Goal: Download file/media

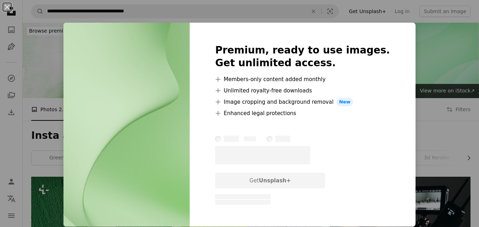
scroll to position [345, 0]
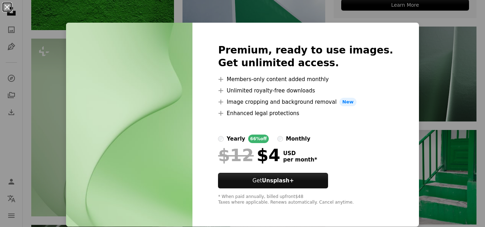
click at [6, 5] on button "An X shape" at bounding box center [7, 7] width 9 height 9
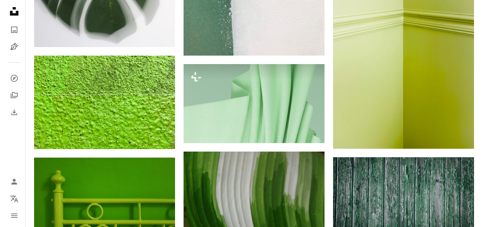
scroll to position [632, 0]
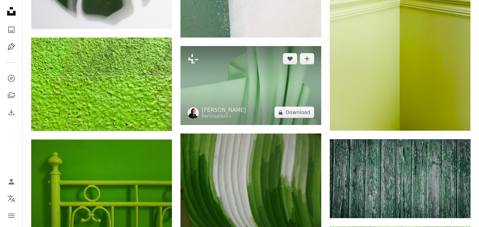
drag, startPoint x: 279, startPoint y: 88, endPoint x: 278, endPoint y: 92, distance: 4.0
click at [278, 86] on img at bounding box center [251, 85] width 141 height 79
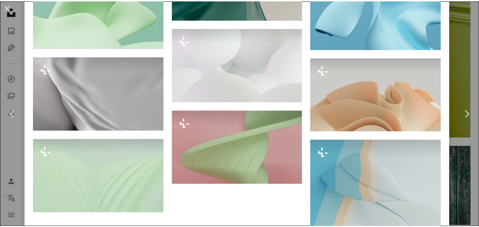
scroll to position [1538, 0]
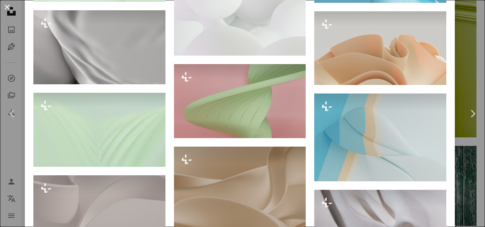
click at [4, 3] on button "An X shape" at bounding box center [7, 7] width 9 height 9
